Goal: Obtain resource: Download file/media

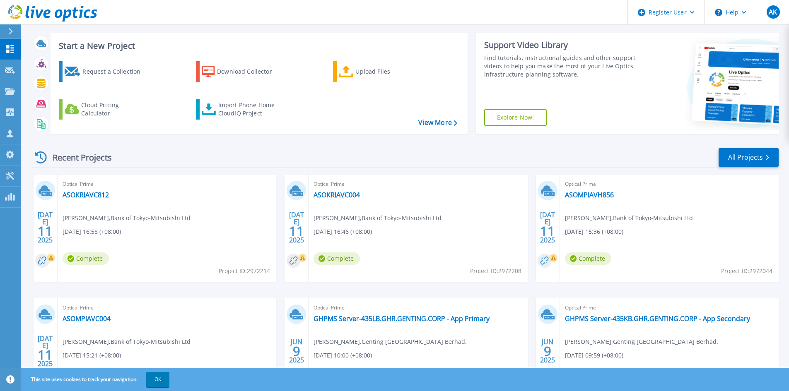
scroll to position [83, 0]
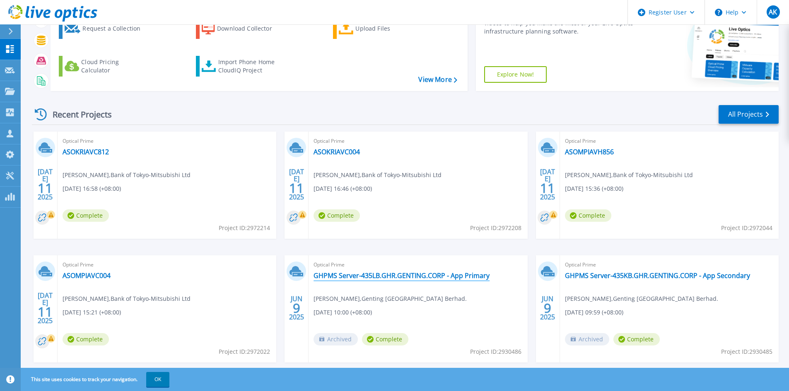
click at [374, 275] on link "GHPMS Server-435LB.GHR.GENTING.CORP - App Primary" at bounding box center [402, 276] width 176 height 8
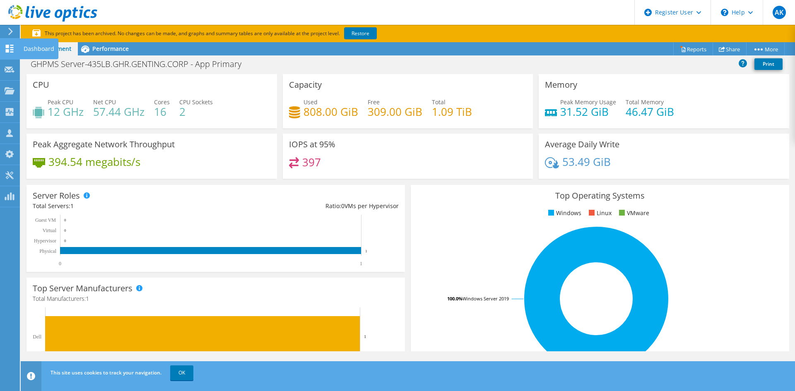
click at [9, 54] on div at bounding box center [10, 49] width 10 height 9
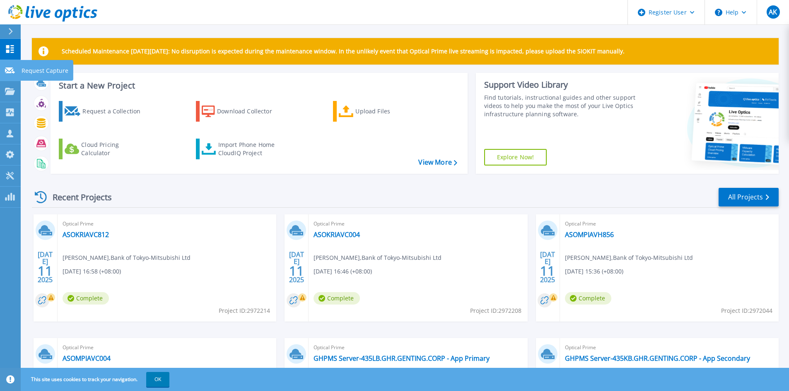
click at [13, 68] on icon at bounding box center [10, 71] width 10 height 6
click at [12, 53] on icon at bounding box center [10, 49] width 8 height 8
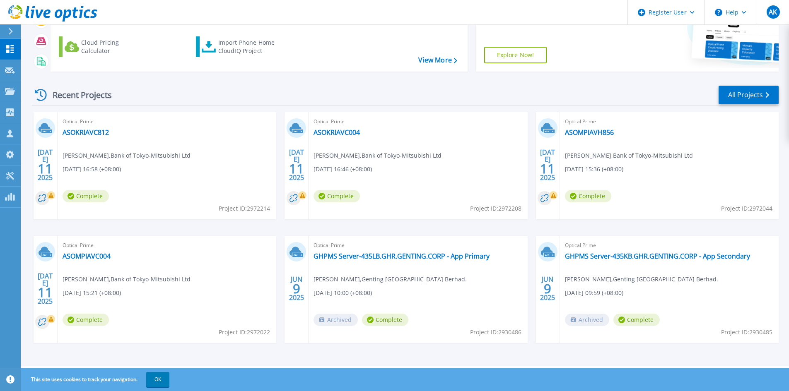
click at [746, 85] on div "Recent Projects All Projects JUL 11 2025 Optical Prime ASOKRIAVC812 Adrian Bari…" at bounding box center [405, 222] width 747 height 288
click at [745, 89] on link "All Projects" at bounding box center [749, 95] width 60 height 19
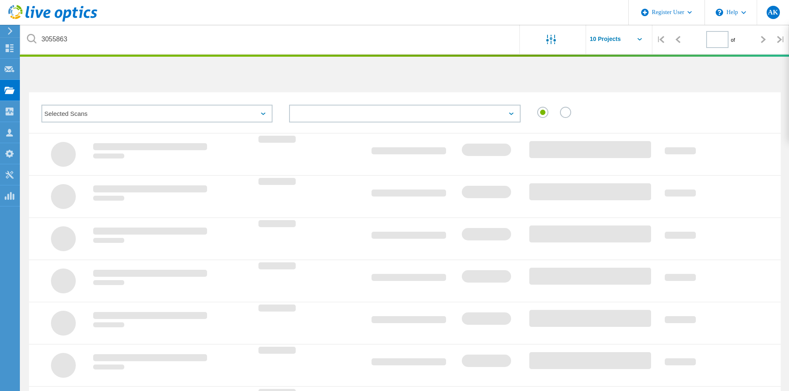
type input "1"
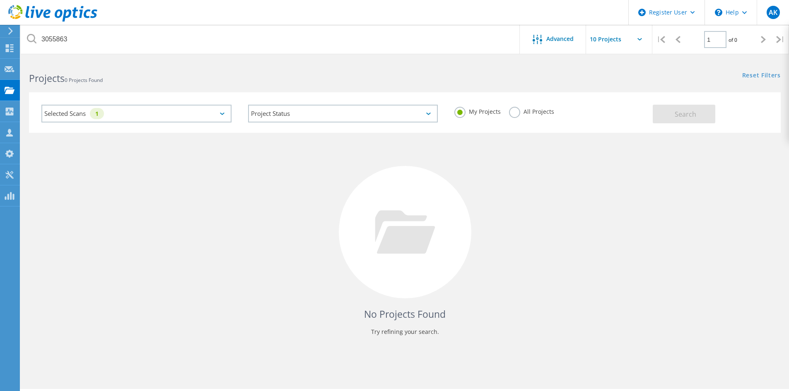
click at [516, 113] on label "All Projects" at bounding box center [531, 111] width 45 height 8
click at [0, 0] on input "All Projects" at bounding box center [0, 0] width 0 height 0
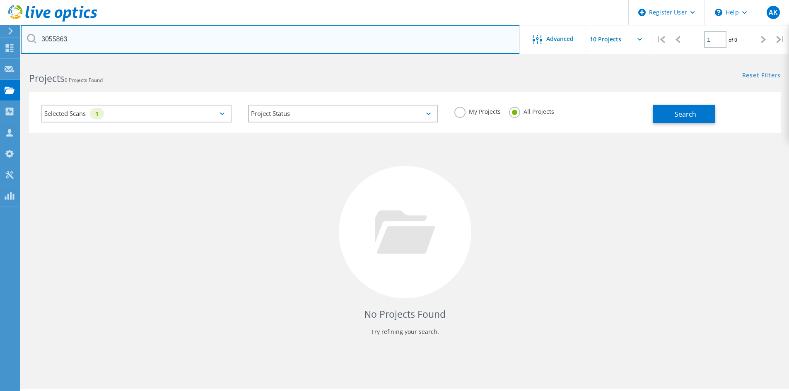
drag, startPoint x: 292, startPoint y: 39, endPoint x: 0, endPoint y: 27, distance: 292.7
click at [0, 60] on div "Register User \n Help Explore Helpful Articles Contact Support AK Dell User Ayu…" at bounding box center [394, 237] width 789 height 354
drag, startPoint x: 82, startPoint y: 40, endPoint x: 10, endPoint y: 34, distance: 72.3
click at [10, 60] on div "Register User \n Help Explore Helpful Articles Contact Support AK Dell User Ayu…" at bounding box center [394, 237] width 789 height 354
drag, startPoint x: 80, startPoint y: 42, endPoint x: 26, endPoint y: 43, distance: 53.9
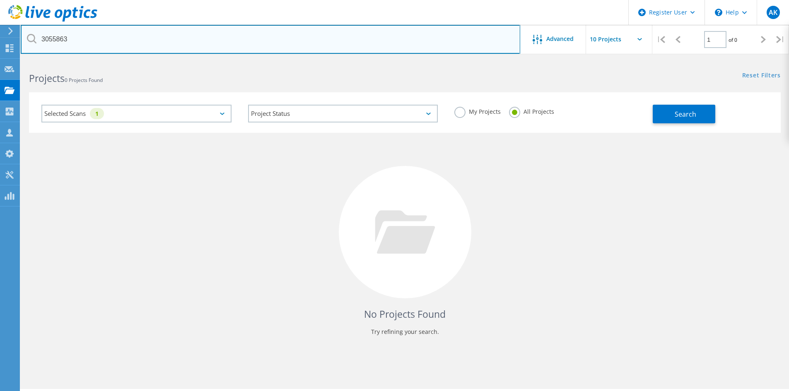
click at [26, 43] on input "3055863" at bounding box center [271, 39] width 500 height 29
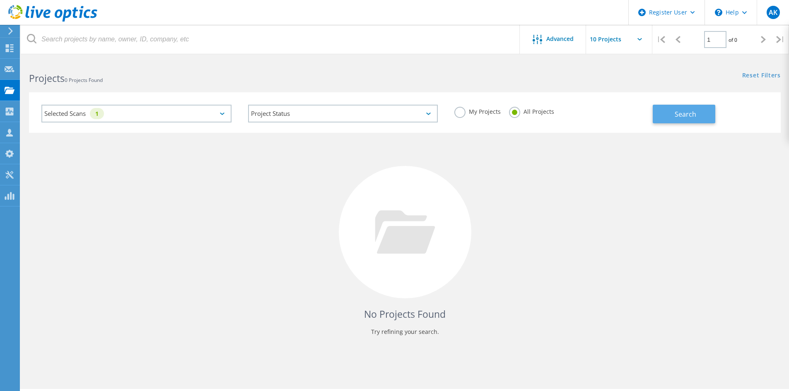
click at [693, 110] on span "Search" at bounding box center [686, 114] width 22 height 9
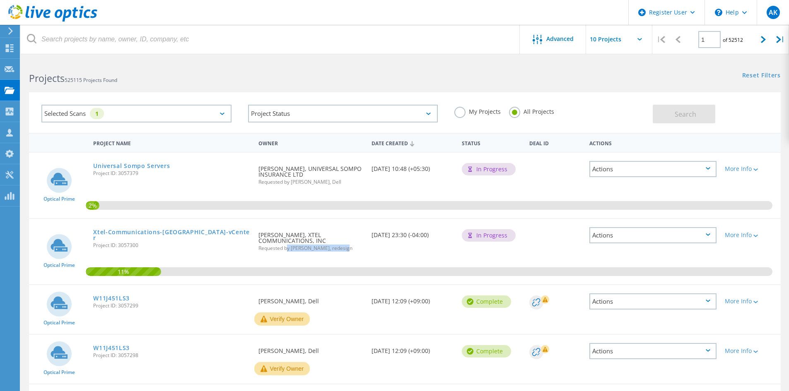
drag, startPoint x: 287, startPoint y: 249, endPoint x: 342, endPoint y: 248, distance: 55.1
click at [342, 248] on span "Requested by Brian Higgins, redesign" at bounding box center [310, 248] width 104 height 5
drag, startPoint x: 285, startPoint y: 183, endPoint x: 345, endPoint y: 179, distance: 60.6
click at [345, 180] on span "Requested by Muddassir Hussain, Dell" at bounding box center [310, 182] width 104 height 5
click at [367, 190] on div "Requested By Salman Kardekart, UNIVERSAL SOMPO INSURANCE LTD Requested by Mudda…" at bounding box center [310, 173] width 113 height 40
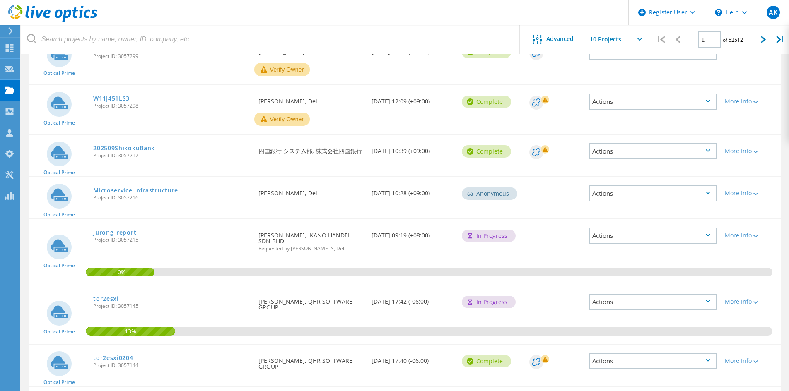
scroll to position [290, 0]
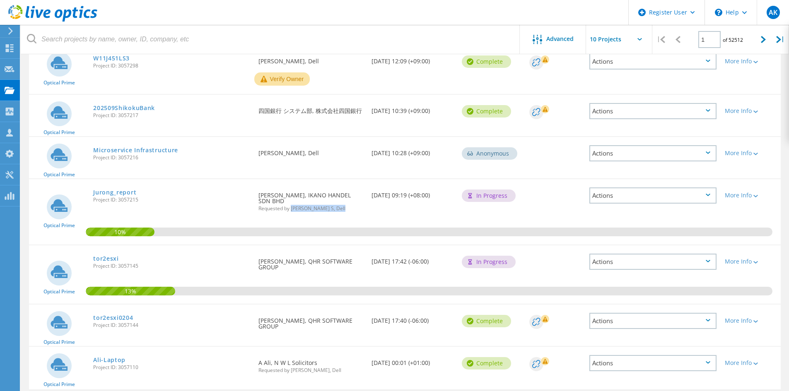
drag, startPoint x: 293, startPoint y: 207, endPoint x: 349, endPoint y: 210, distance: 56.0
click at [349, 210] on span "Requested by Mohammed Faizan S, Dell" at bounding box center [310, 208] width 104 height 5
click at [184, 194] on div "Jurong_report Project ID: 3057215" at bounding box center [171, 194] width 165 height 31
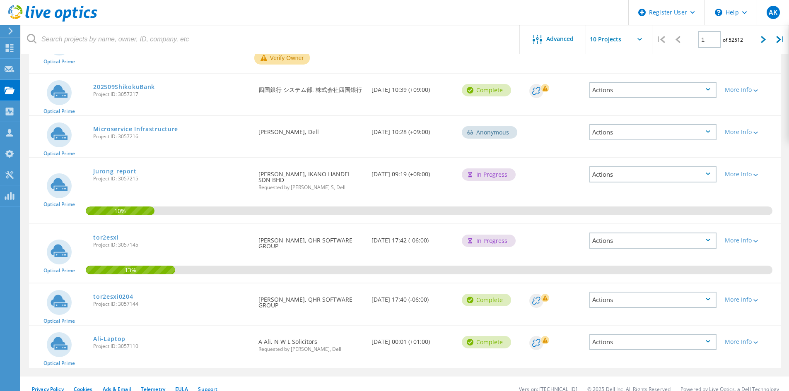
scroll to position [321, 0]
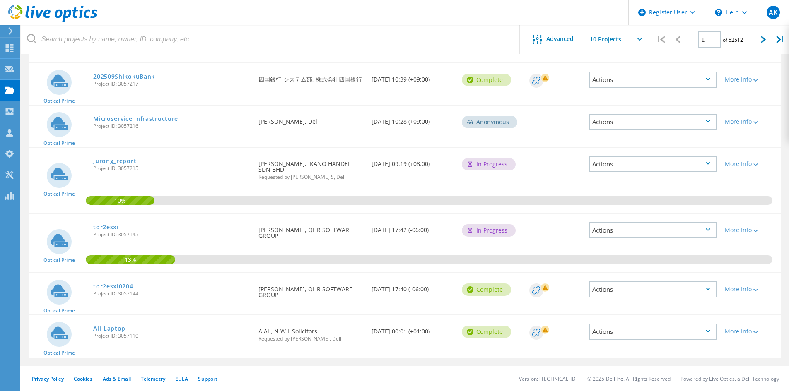
drag, startPoint x: 323, startPoint y: 165, endPoint x: 354, endPoint y: 170, distance: 31.4
click at [354, 170] on div "Requested By Karthikeyan Sivasamy, IKANO HANDEL SDN BHD Requested by Mohammed F…" at bounding box center [310, 168] width 113 height 40
click at [122, 287] on link "tor2esxi0204" at bounding box center [113, 287] width 40 height 6
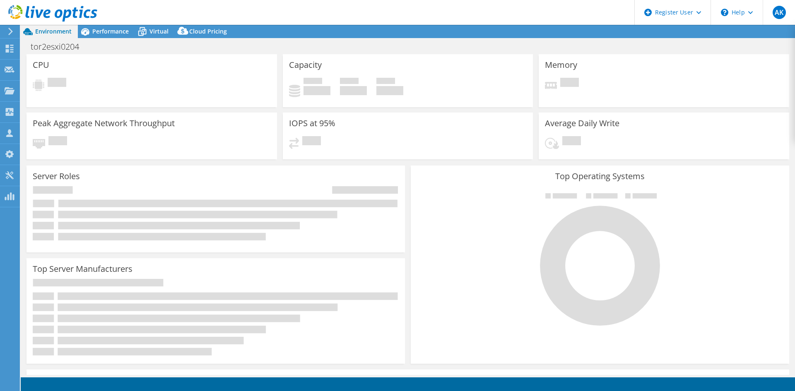
select select "USD"
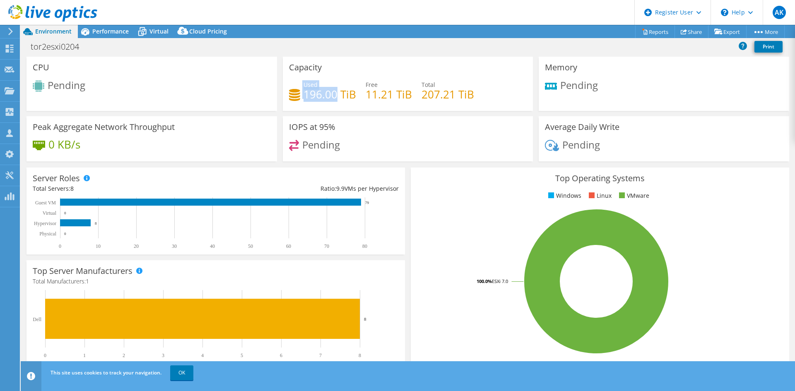
drag, startPoint x: 304, startPoint y: 97, endPoint x: 334, endPoint y: 97, distance: 29.8
click at [334, 97] on div "Used 196.00 TiB" at bounding box center [322, 89] width 67 height 19
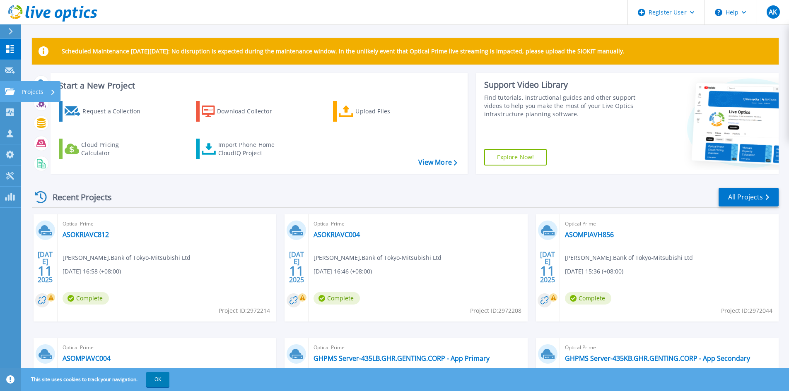
click at [8, 89] on icon at bounding box center [10, 91] width 10 height 7
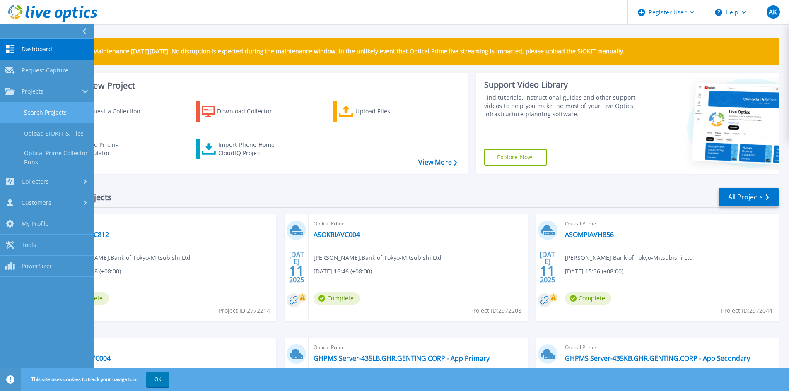
click at [54, 113] on link "Search Projects" at bounding box center [47, 112] width 94 height 21
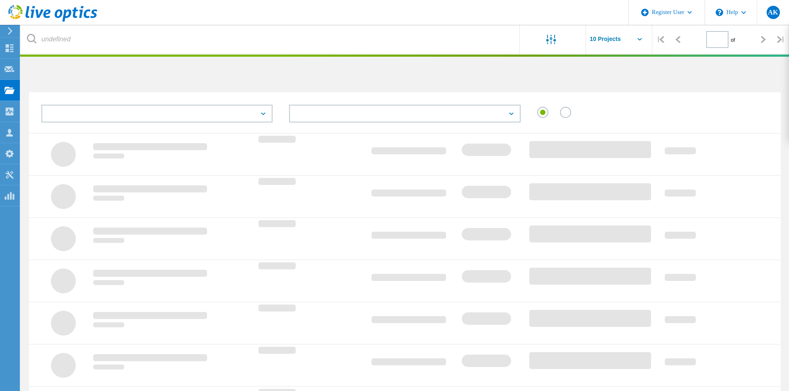
type input "1"
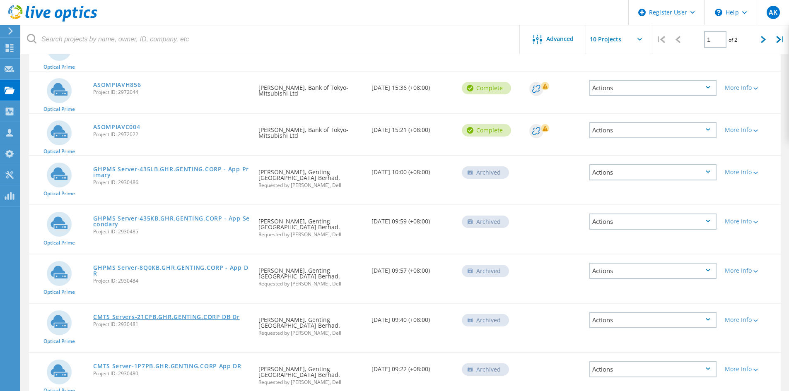
scroll to position [258, 0]
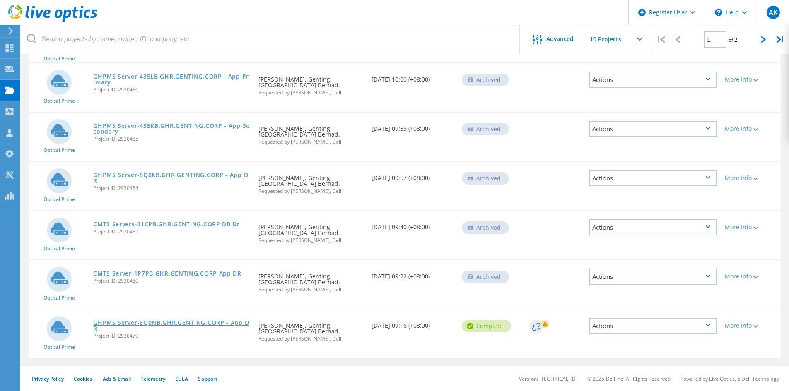
click at [128, 326] on link "GHPMS Server-8Q0NB.GHR.GENTING.CORP - App DR" at bounding box center [171, 326] width 157 height 12
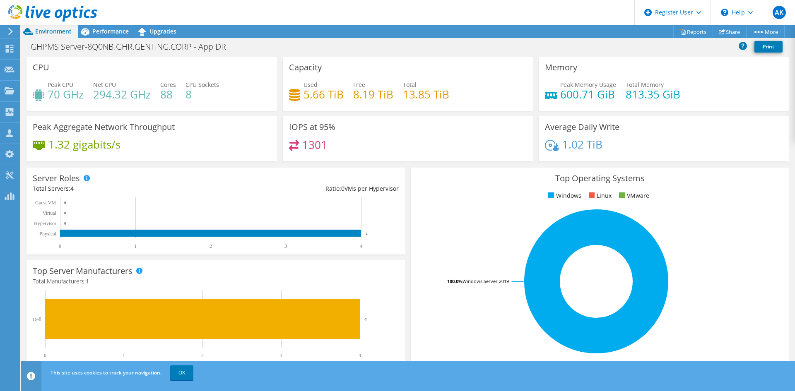
click at [609, 145] on div "1.02 TiB" at bounding box center [664, 148] width 238 height 17
drag, startPoint x: 603, startPoint y: 146, endPoint x: 553, endPoint y: 150, distance: 50.2
click at [553, 150] on div "1.02 TiB" at bounding box center [664, 148] width 238 height 17
drag, startPoint x: 340, startPoint y: 94, endPoint x: 302, endPoint y: 83, distance: 40.1
click at [304, 83] on div "Used 5.66 TiB" at bounding box center [324, 89] width 40 height 19
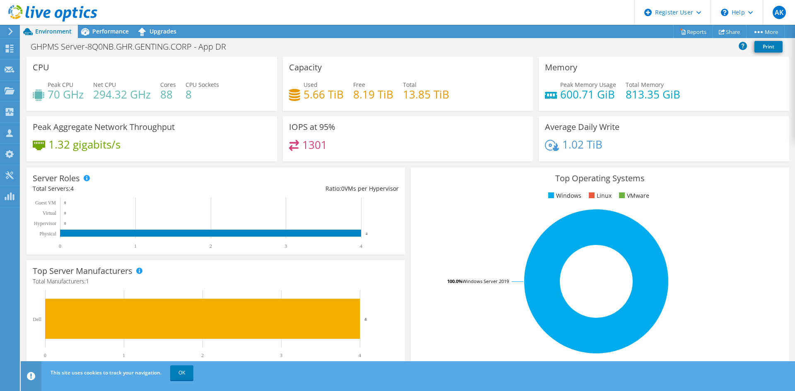
click at [444, 50] on div "GHPMS Server-8Q0NB.GHR.GENTING.CORP - App DR Print" at bounding box center [408, 46] width 775 height 15
drag, startPoint x: 598, startPoint y: 146, endPoint x: 536, endPoint y: 122, distance: 66.9
click at [539, 122] on div "Average Daily Write 1.02 TiB" at bounding box center [664, 138] width 251 height 45
click at [498, 46] on div "GHPMS Server-8Q0NB.GHR.GENTING.CORP - App DR Print" at bounding box center [408, 46] width 775 height 15
click at [693, 36] on link "Reports" at bounding box center [694, 31] width 40 height 13
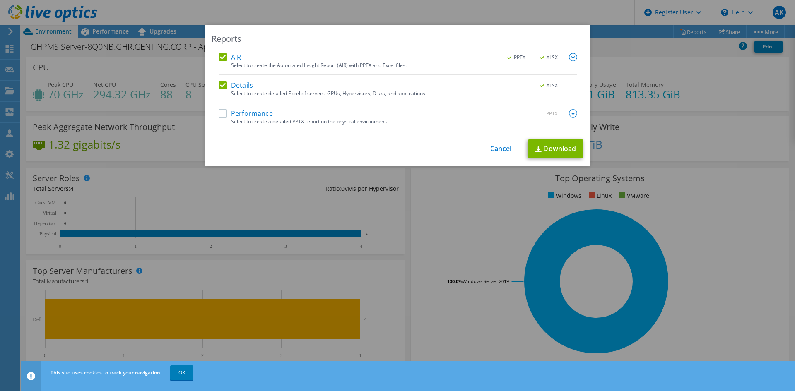
click at [225, 83] on label "Details" at bounding box center [236, 85] width 34 height 8
click at [0, 0] on input "Details" at bounding box center [0, 0] width 0 height 0
click at [569, 59] on img at bounding box center [573, 57] width 8 height 8
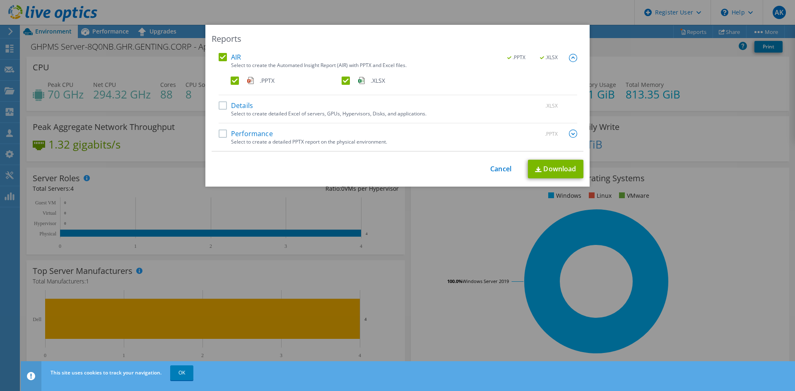
click at [231, 82] on label ".PPTX" at bounding box center [285, 81] width 109 height 8
click at [0, 0] on input ".PPTX" at bounding box center [0, 0] width 0 height 0
click at [500, 170] on link "Cancel" at bounding box center [500, 169] width 21 height 8
